Goal: Task Accomplishment & Management: Use online tool/utility

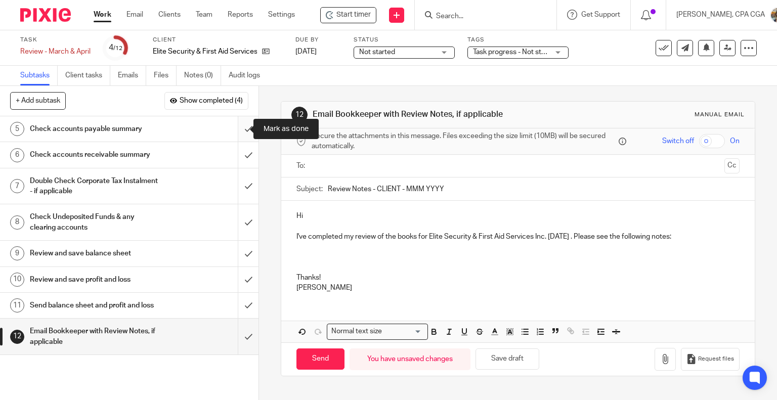
click at [235, 128] on input "submit" at bounding box center [129, 128] width 259 height 25
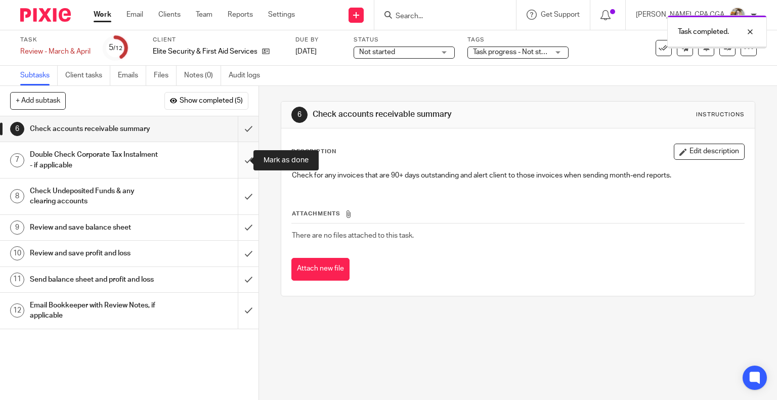
click at [241, 157] on input "submit" at bounding box center [129, 160] width 259 height 36
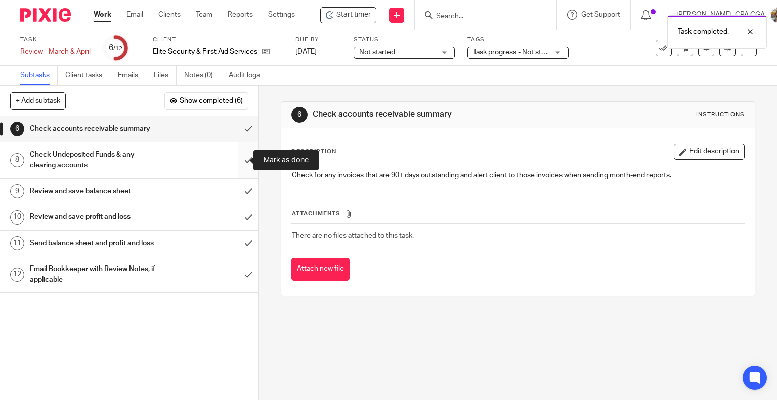
click at [238, 159] on input "submit" at bounding box center [129, 160] width 259 height 36
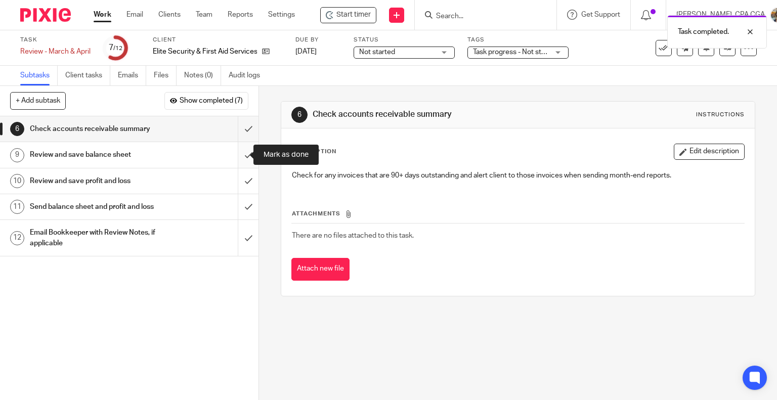
click at [238, 153] on input "submit" at bounding box center [129, 154] width 259 height 25
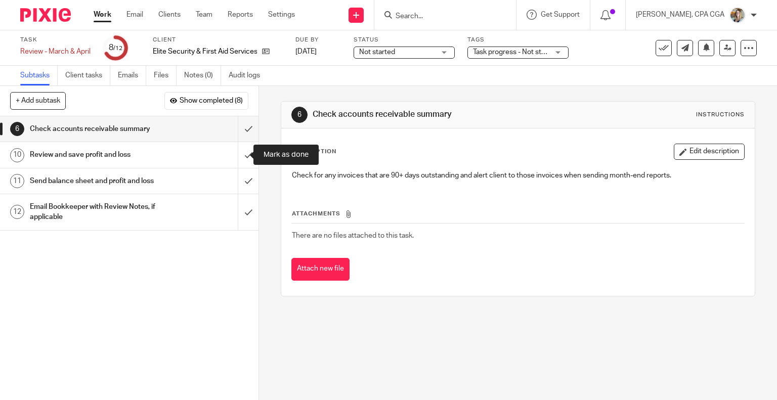
click at [238, 155] on input "submit" at bounding box center [129, 154] width 259 height 25
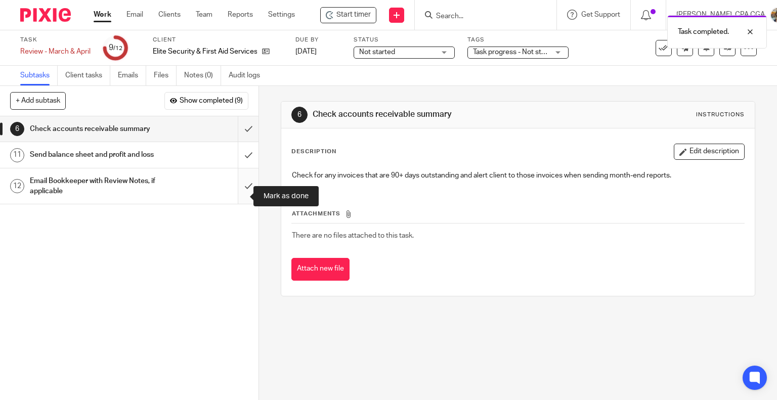
click at [237, 197] on input "submit" at bounding box center [129, 186] width 259 height 36
